Goal: Task Accomplishment & Management: Use online tool/utility

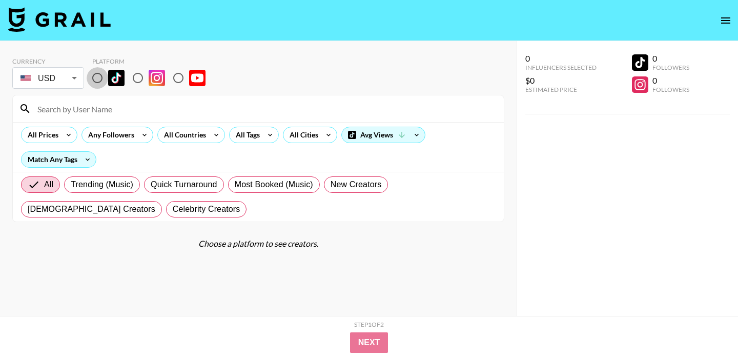
click at [101, 80] on input "radio" at bounding box center [98, 78] width 22 height 22
radio input "true"
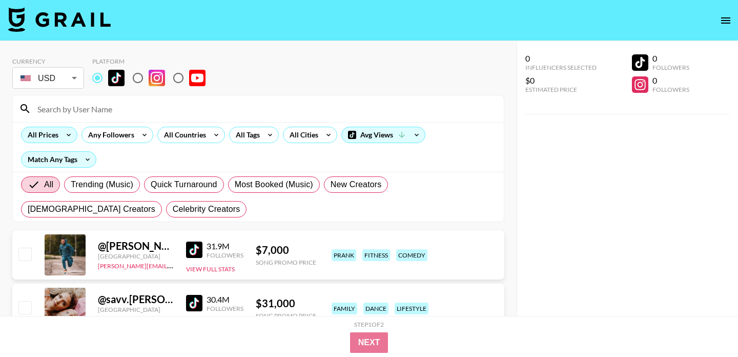
click at [58, 135] on div "All Prices" at bounding box center [41, 134] width 39 height 15
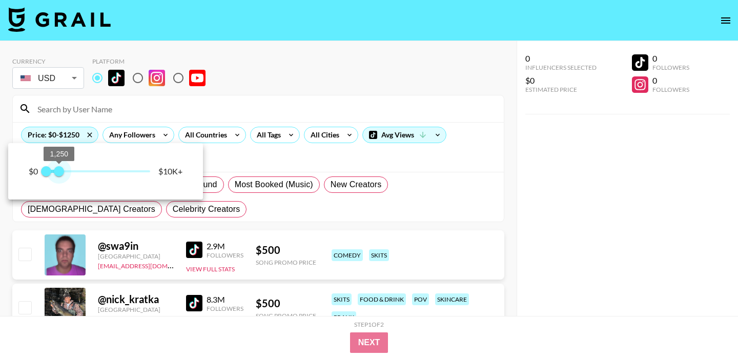
drag, startPoint x: 153, startPoint y: 175, endPoint x: 61, endPoint y: 174, distance: 91.7
click at [61, 174] on span "1,250" at bounding box center [59, 171] width 10 height 10
type input "1500"
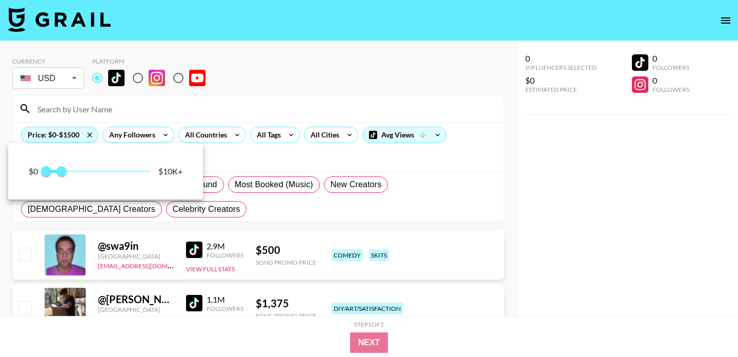
click at [92, 135] on div at bounding box center [369, 178] width 738 height 357
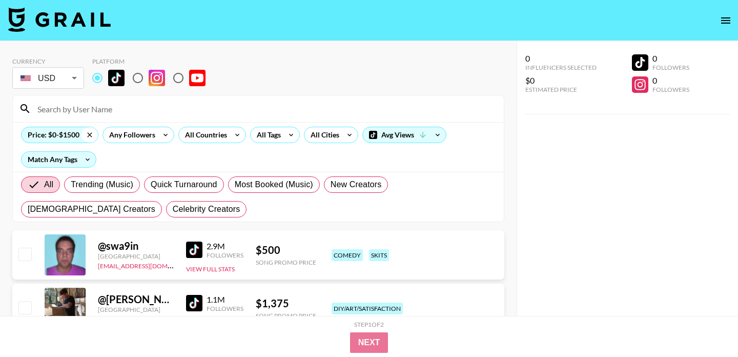
click at [89, 133] on icon at bounding box center [89, 134] width 16 height 15
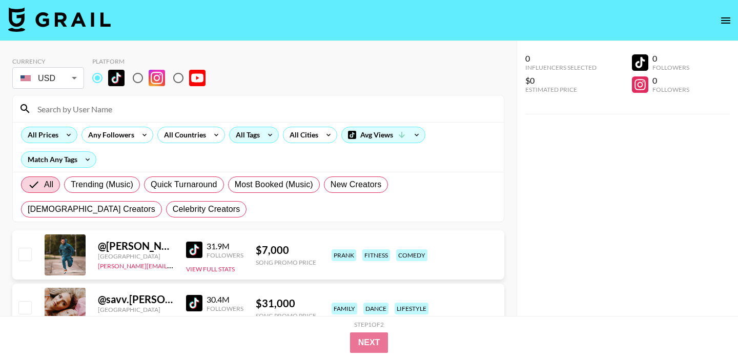
click at [253, 137] on div "All Tags" at bounding box center [246, 134] width 32 height 15
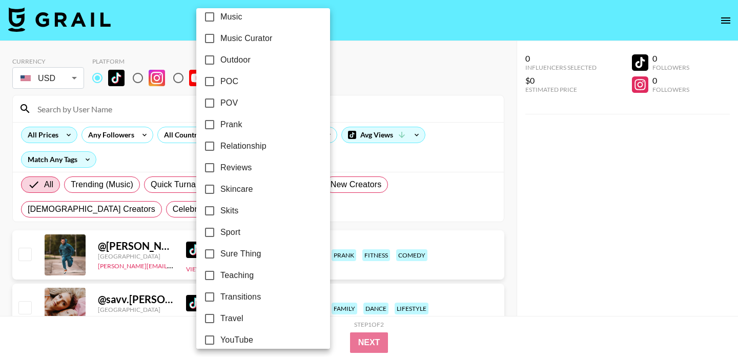
scroll to position [623, 0]
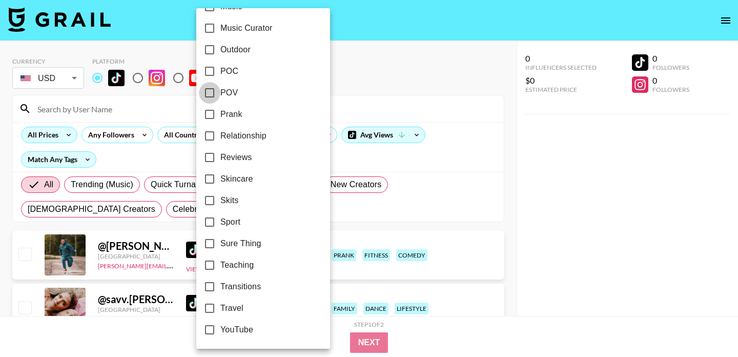
click at [211, 90] on input "POV" at bounding box center [210, 93] width 22 height 22
checkbox input "true"
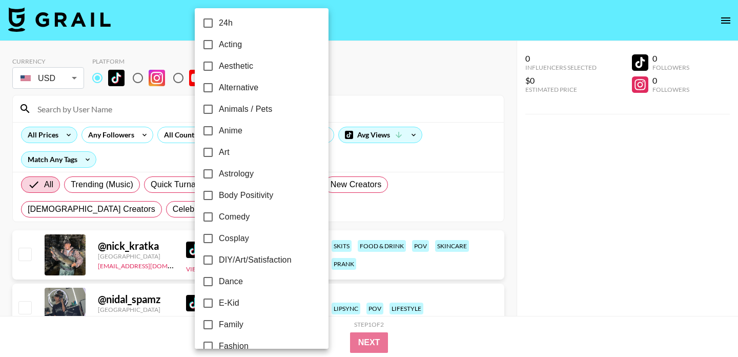
scroll to position [0, 0]
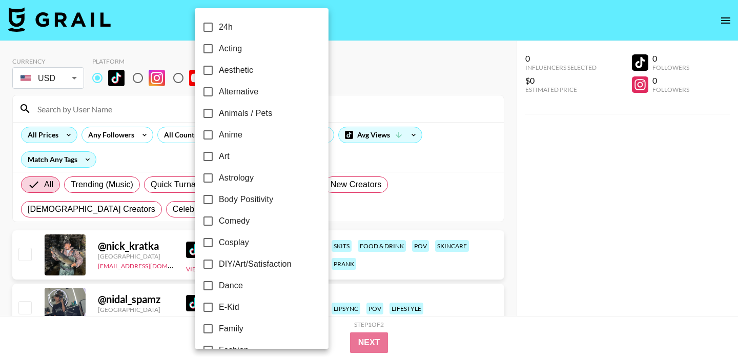
click at [343, 77] on div at bounding box center [369, 178] width 738 height 357
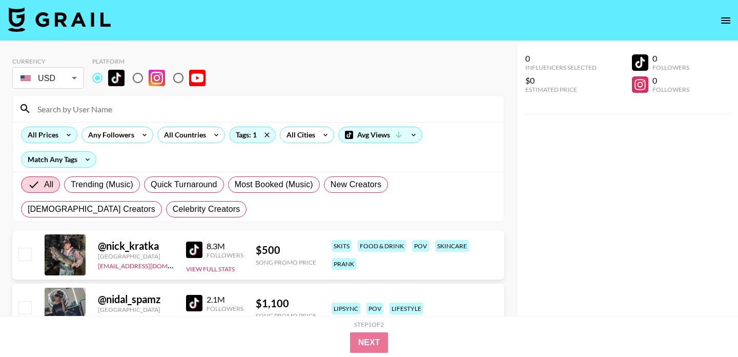
click at [58, 136] on div "All Prices" at bounding box center [41, 134] width 39 height 15
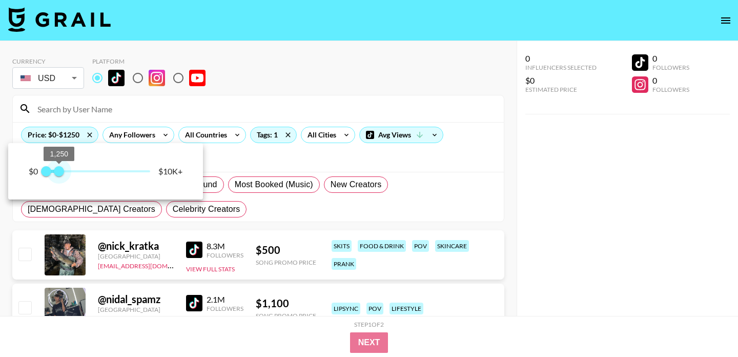
drag, startPoint x: 149, startPoint y: 169, endPoint x: 58, endPoint y: 165, distance: 91.3
click at [58, 166] on span "1,250" at bounding box center [59, 171] width 10 height 10
type input "1000"
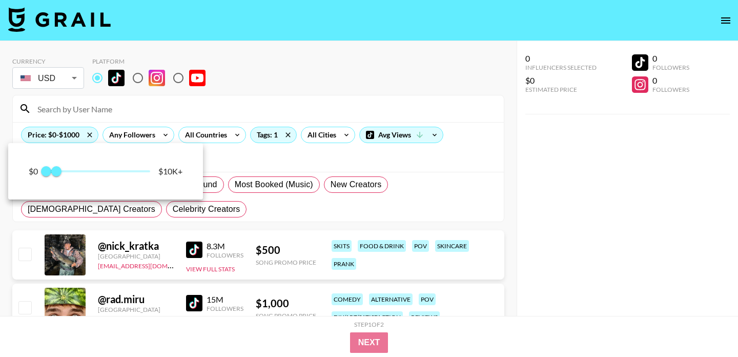
click at [354, 63] on div at bounding box center [369, 178] width 738 height 357
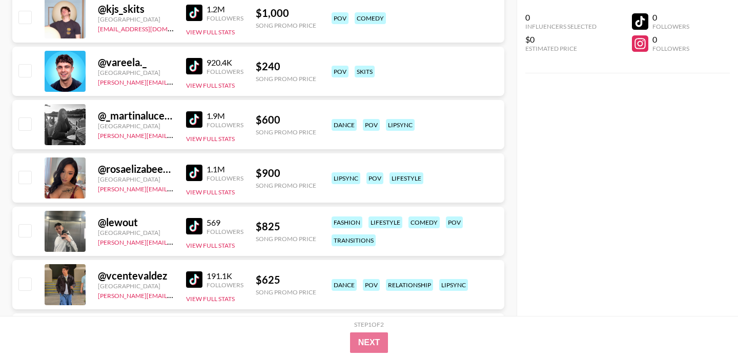
scroll to position [1463, 0]
click at [193, 172] on img at bounding box center [194, 172] width 16 height 16
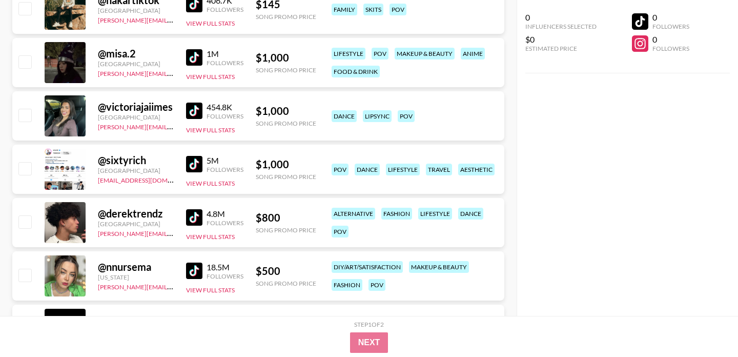
scroll to position [2272, 0]
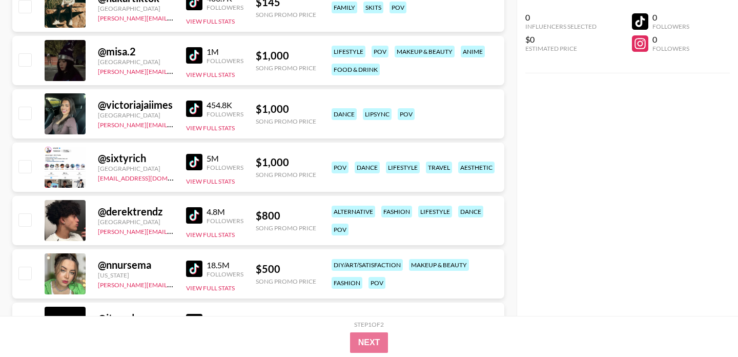
click at [195, 105] on img at bounding box center [194, 108] width 16 height 16
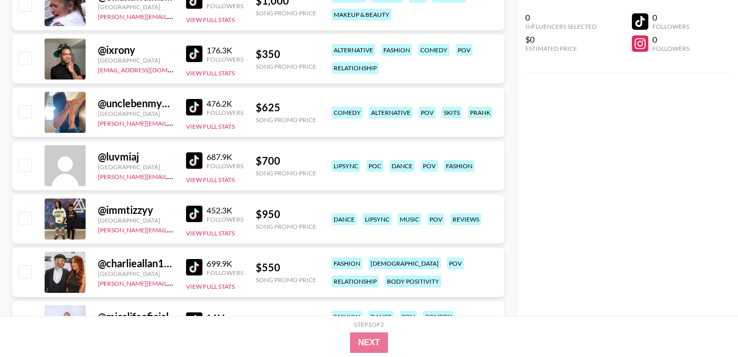
scroll to position [2701, 0]
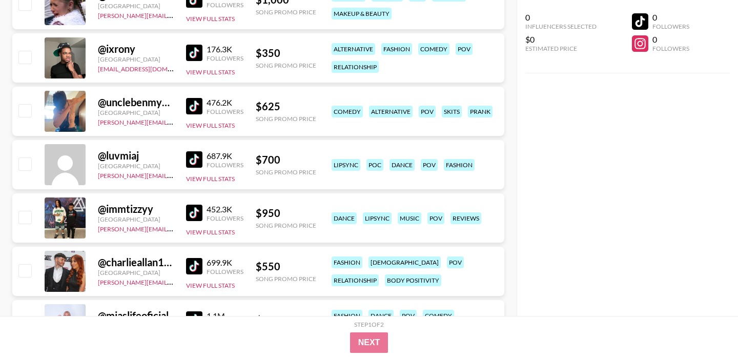
click at [197, 163] on img at bounding box center [194, 159] width 16 height 16
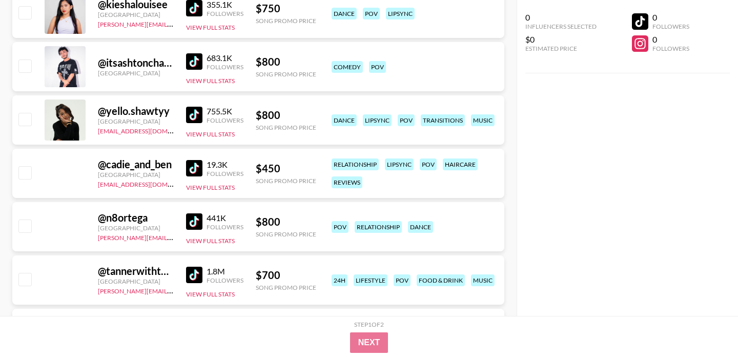
scroll to position [3758, 0]
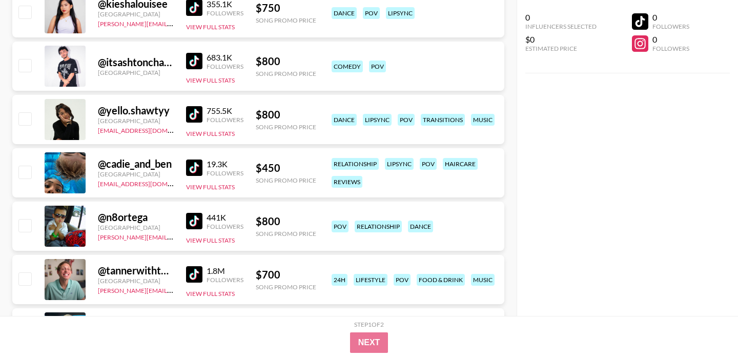
click at [196, 113] on img at bounding box center [194, 114] width 16 height 16
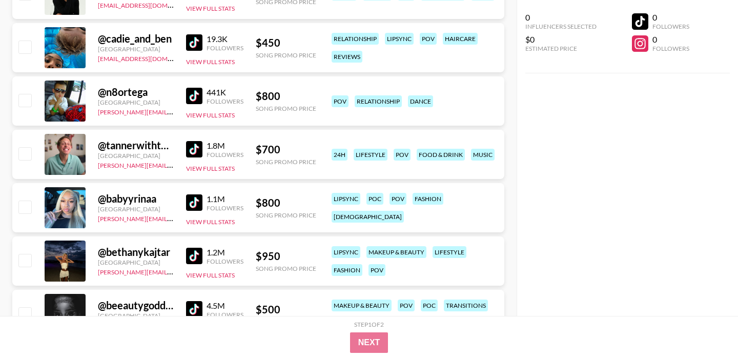
scroll to position [3885, 0]
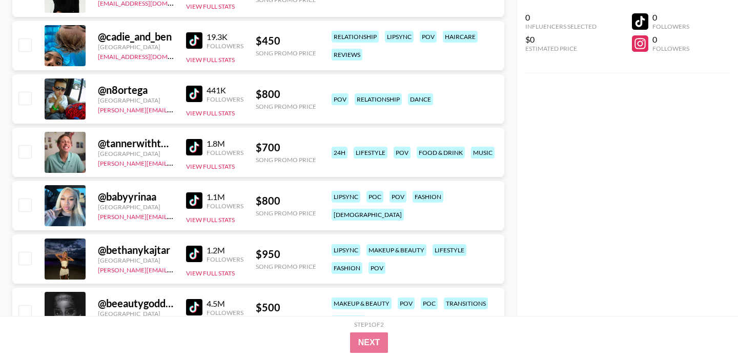
click at [193, 200] on img at bounding box center [194, 200] width 16 height 16
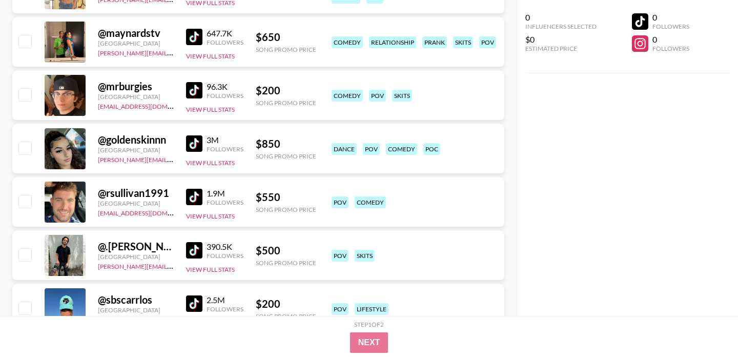
scroll to position [4353, 0]
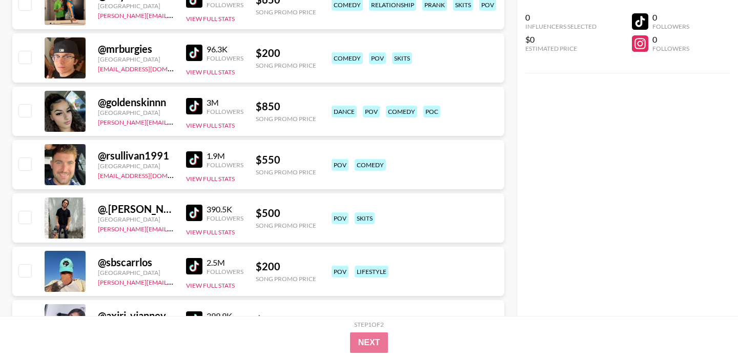
click at [194, 103] on img at bounding box center [194, 106] width 16 height 16
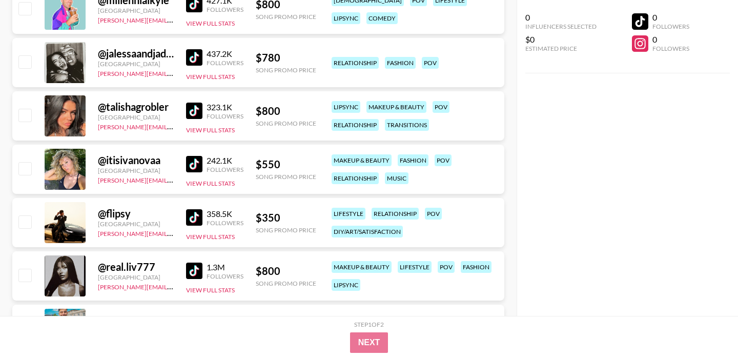
scroll to position [4775, 0]
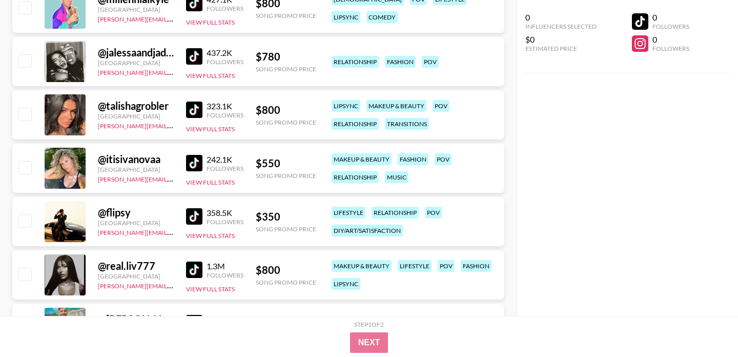
click at [191, 52] on img at bounding box center [194, 56] width 16 height 16
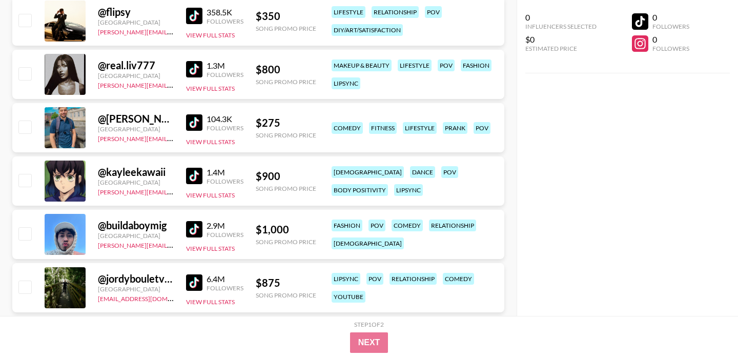
scroll to position [4977, 0]
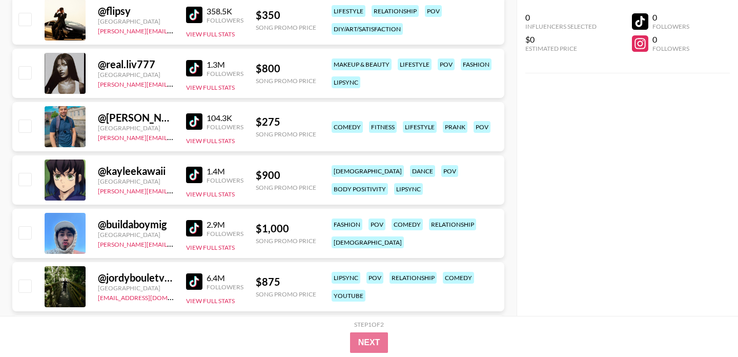
click at [197, 69] on img at bounding box center [194, 68] width 16 height 16
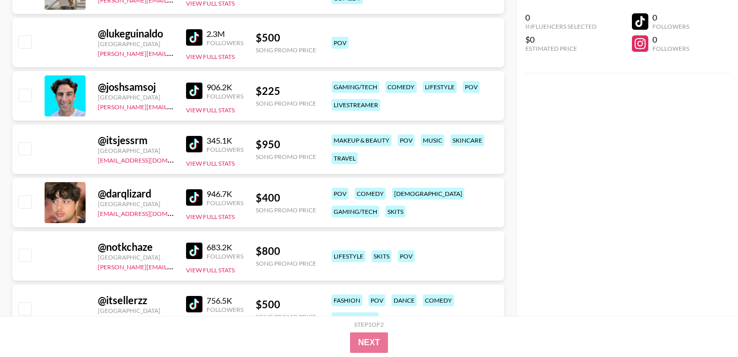
scroll to position [6929, 0]
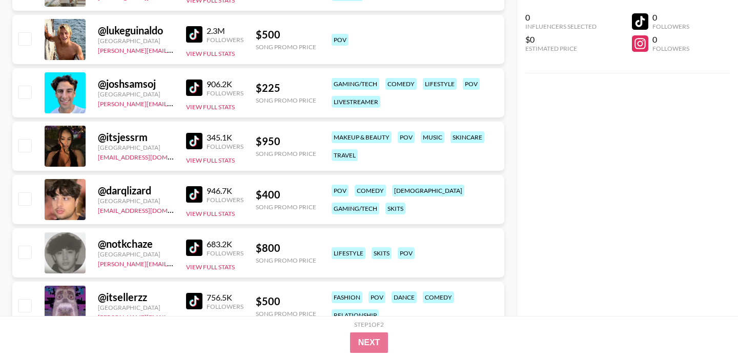
click at [188, 137] on img at bounding box center [194, 141] width 16 height 16
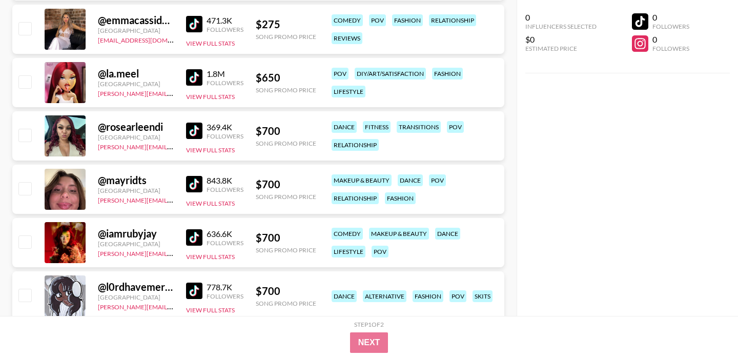
scroll to position [8804, 0]
click at [195, 75] on img at bounding box center [194, 77] width 16 height 16
click at [195, 128] on img at bounding box center [194, 130] width 16 height 16
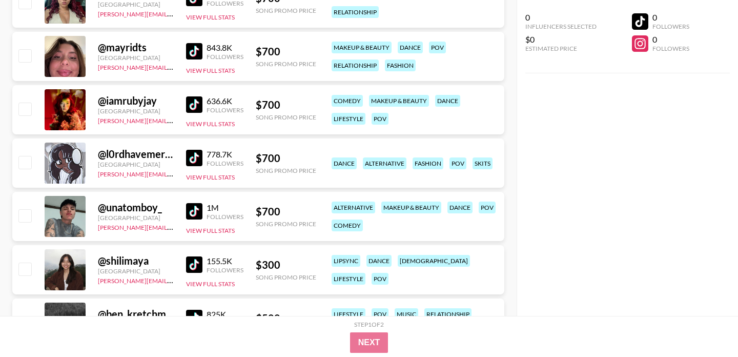
scroll to position [8942, 0]
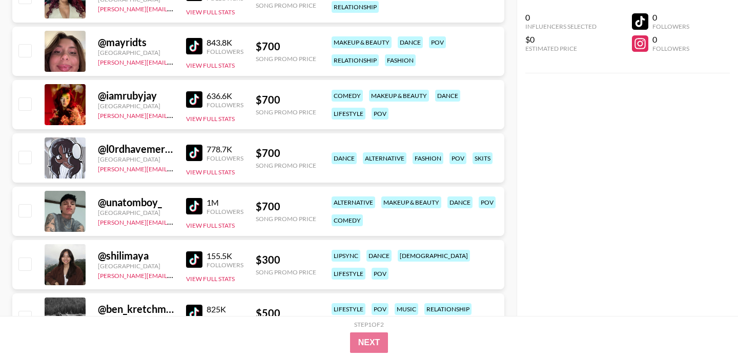
click at [200, 149] on img at bounding box center [194, 152] width 16 height 16
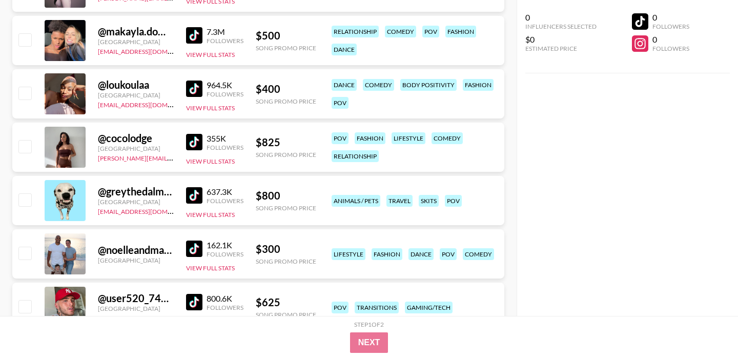
scroll to position [11031, 0]
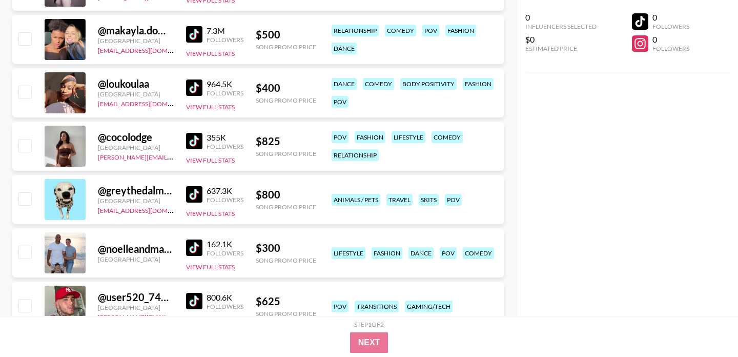
click at [195, 86] on img at bounding box center [194, 87] width 16 height 16
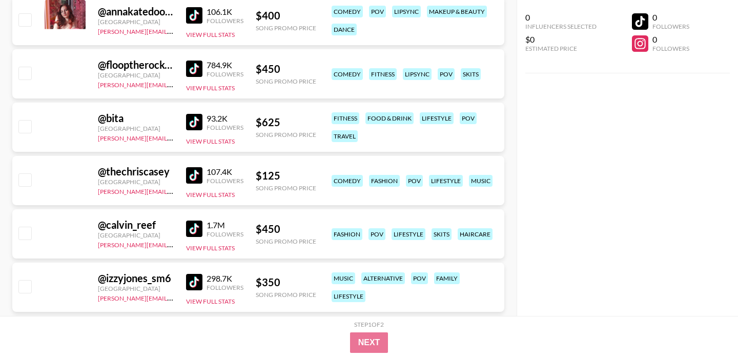
scroll to position [13397, 0]
